Goal: Navigation & Orientation: Find specific page/section

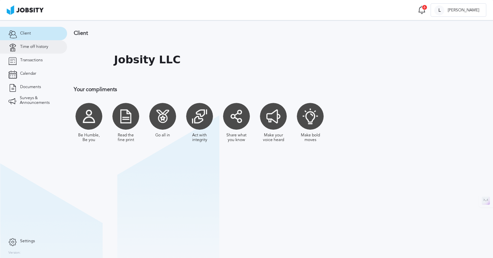
click at [33, 47] on span "Time off history" at bounding box center [34, 47] width 28 height 5
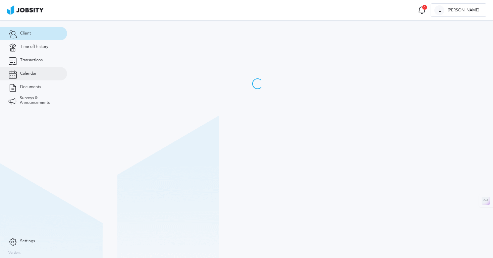
click at [28, 77] on link "Calendar" at bounding box center [33, 73] width 67 height 13
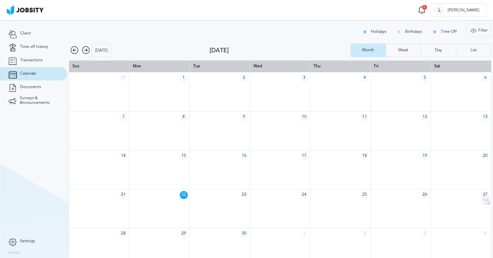
scroll to position [9, 0]
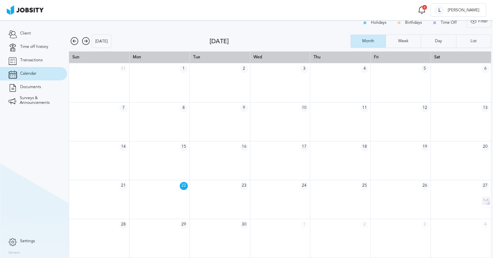
click at [85, 41] on icon at bounding box center [86, 41] width 8 height 8
click at [86, 43] on icon at bounding box center [86, 41] width 8 height 8
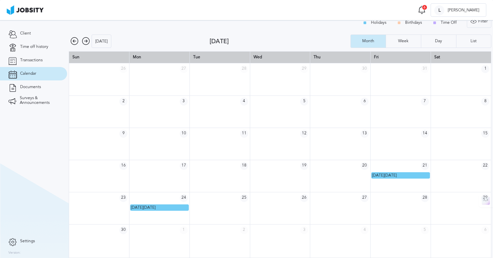
click at [73, 42] on icon at bounding box center [74, 41] width 8 height 8
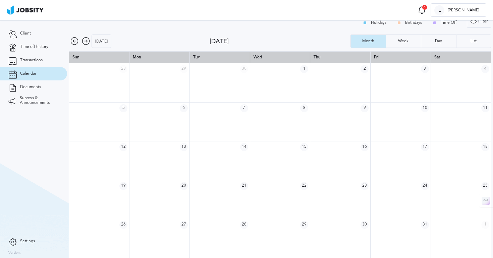
click at [74, 45] on icon at bounding box center [74, 41] width 8 height 8
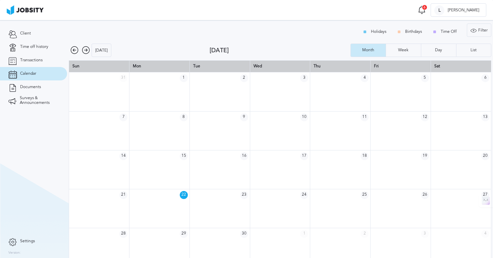
click at [85, 53] on icon at bounding box center [86, 50] width 8 height 8
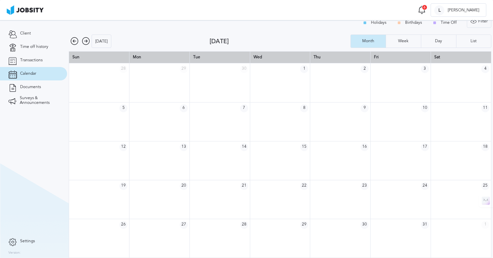
click at [86, 42] on icon at bounding box center [86, 41] width 8 height 8
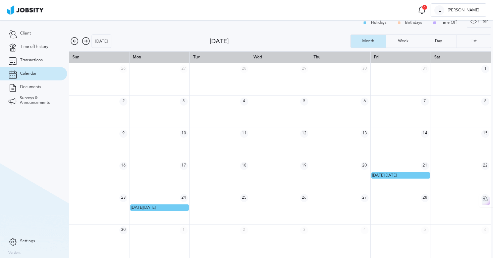
click at [86, 42] on icon at bounding box center [86, 41] width 8 height 8
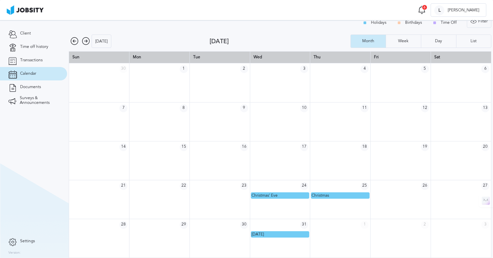
click at [76, 42] on icon at bounding box center [74, 41] width 8 height 8
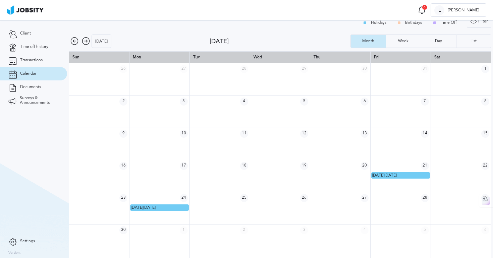
click at [86, 42] on icon at bounding box center [86, 41] width 8 height 8
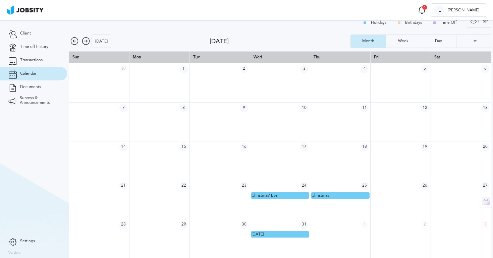
click at [85, 41] on icon at bounding box center [86, 41] width 8 height 8
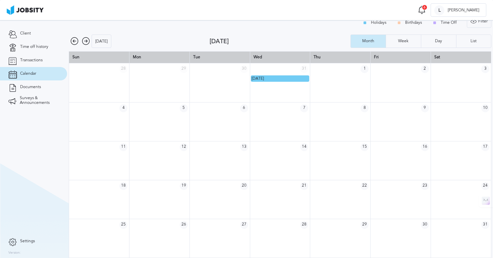
click at [73, 43] on icon at bounding box center [74, 41] width 8 height 8
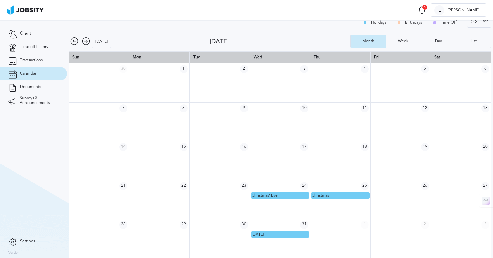
click at [74, 42] on icon at bounding box center [74, 41] width 8 height 8
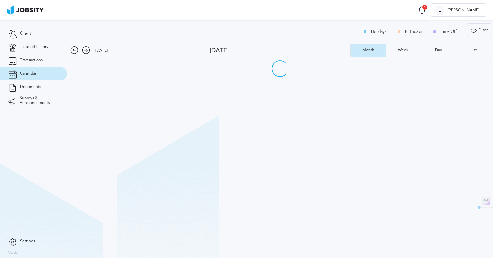
click at [74, 42] on div "Holidays Birthdays Time Off Filter Type Holidays Birthdays Time Off Apply Today…" at bounding box center [280, 139] width 426 height 238
